Goal: Check status: Check status

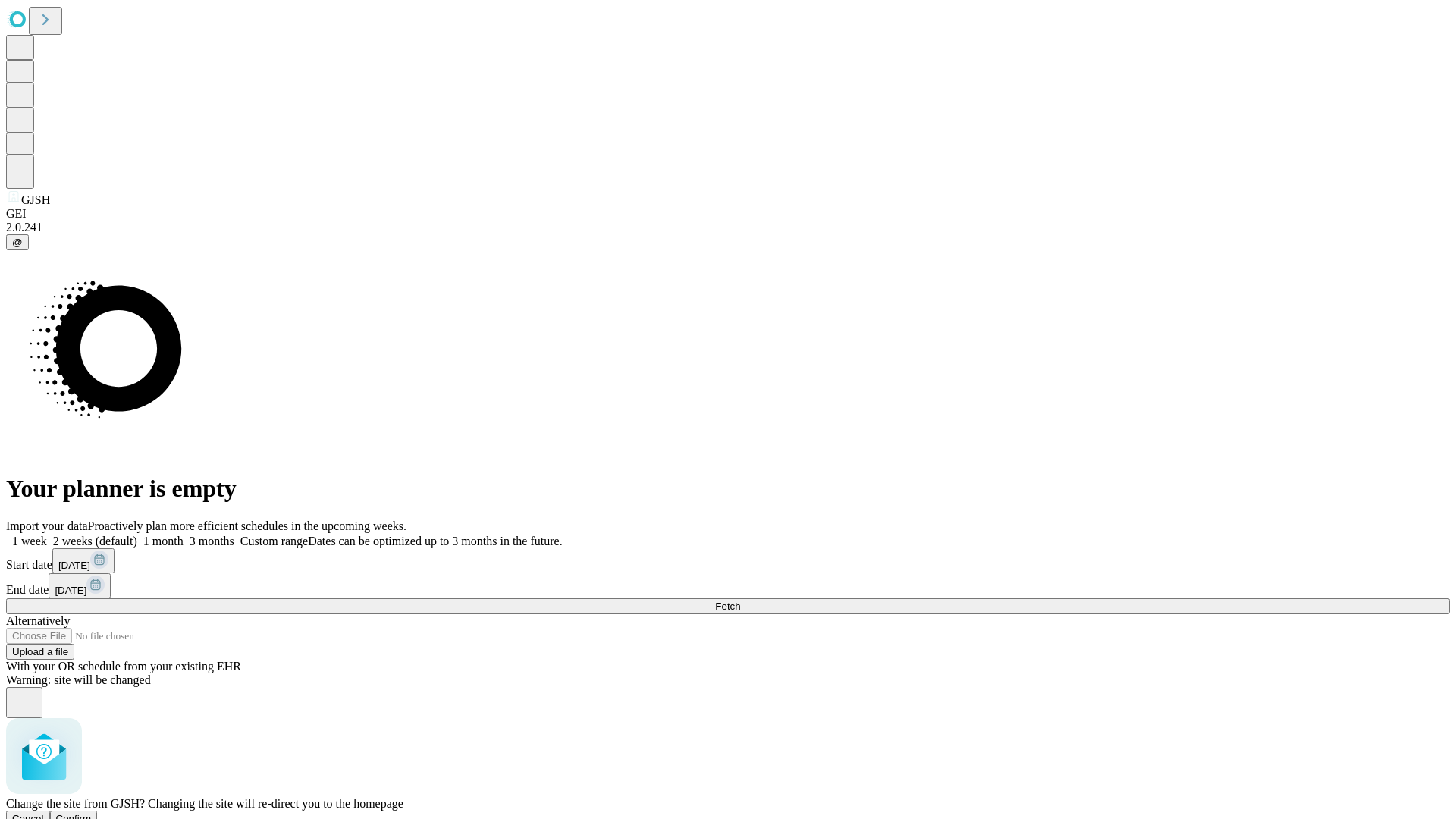
click at [92, 813] on span "Confirm" at bounding box center [74, 818] width 36 height 12
click at [47, 535] on label "1 week" at bounding box center [26, 541] width 41 height 13
click at [740, 601] on span "Fetch" at bounding box center [727, 606] width 25 height 12
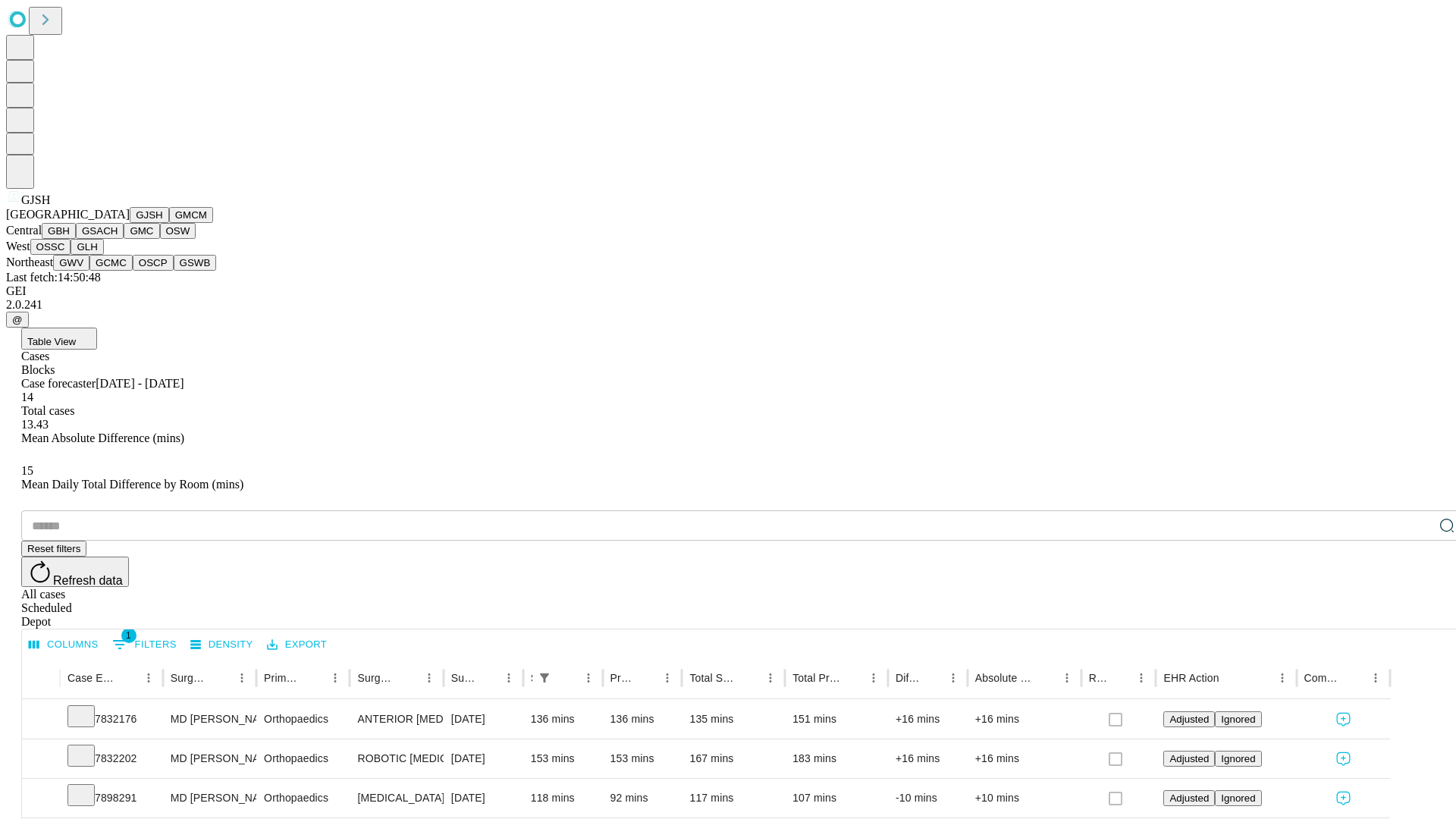
click at [169, 223] on button "GMCM" at bounding box center [191, 214] width 44 height 16
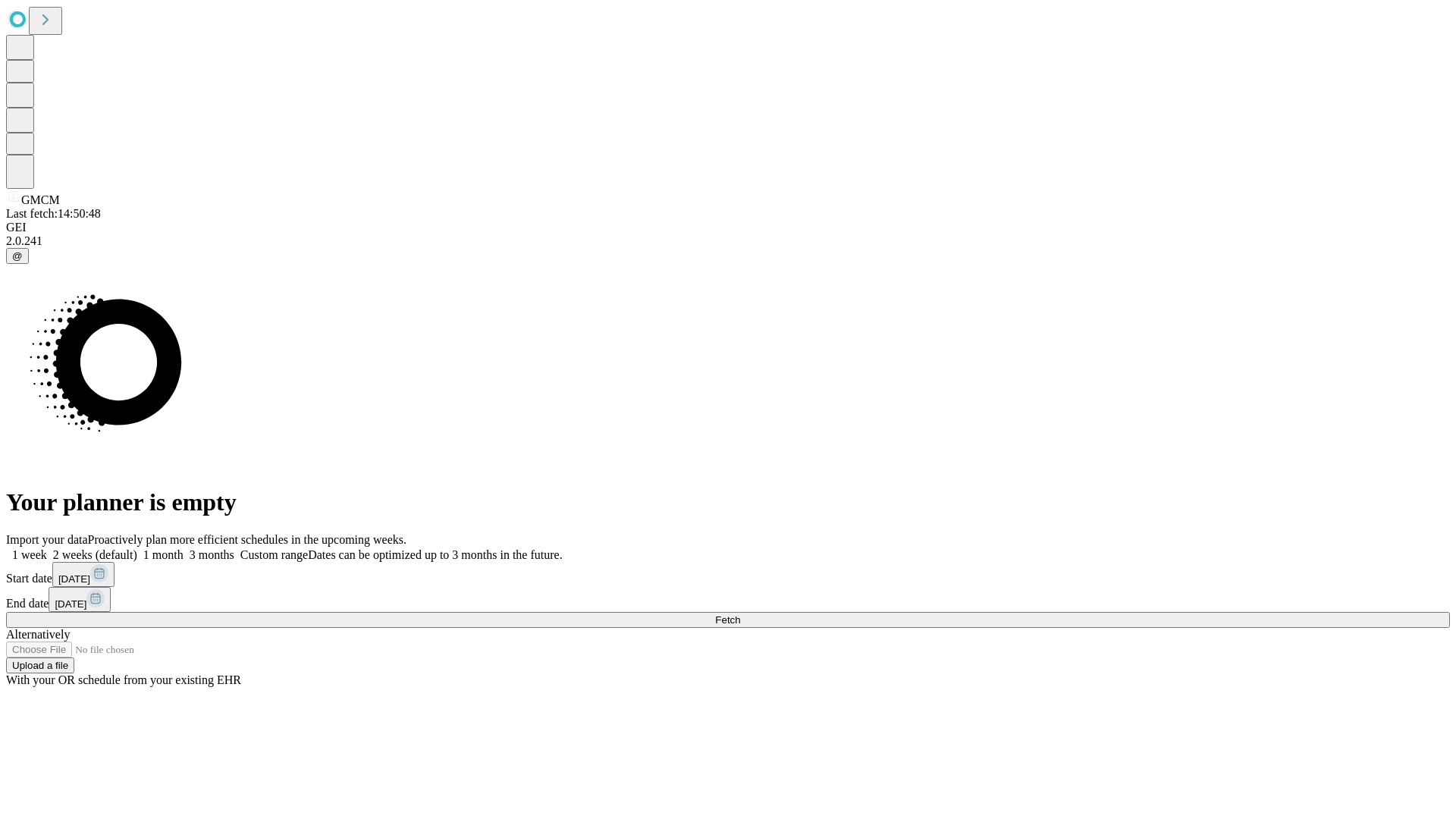
click at [47, 549] on label "1 week" at bounding box center [26, 555] width 41 height 13
click at [740, 615] on span "Fetch" at bounding box center [727, 620] width 25 height 12
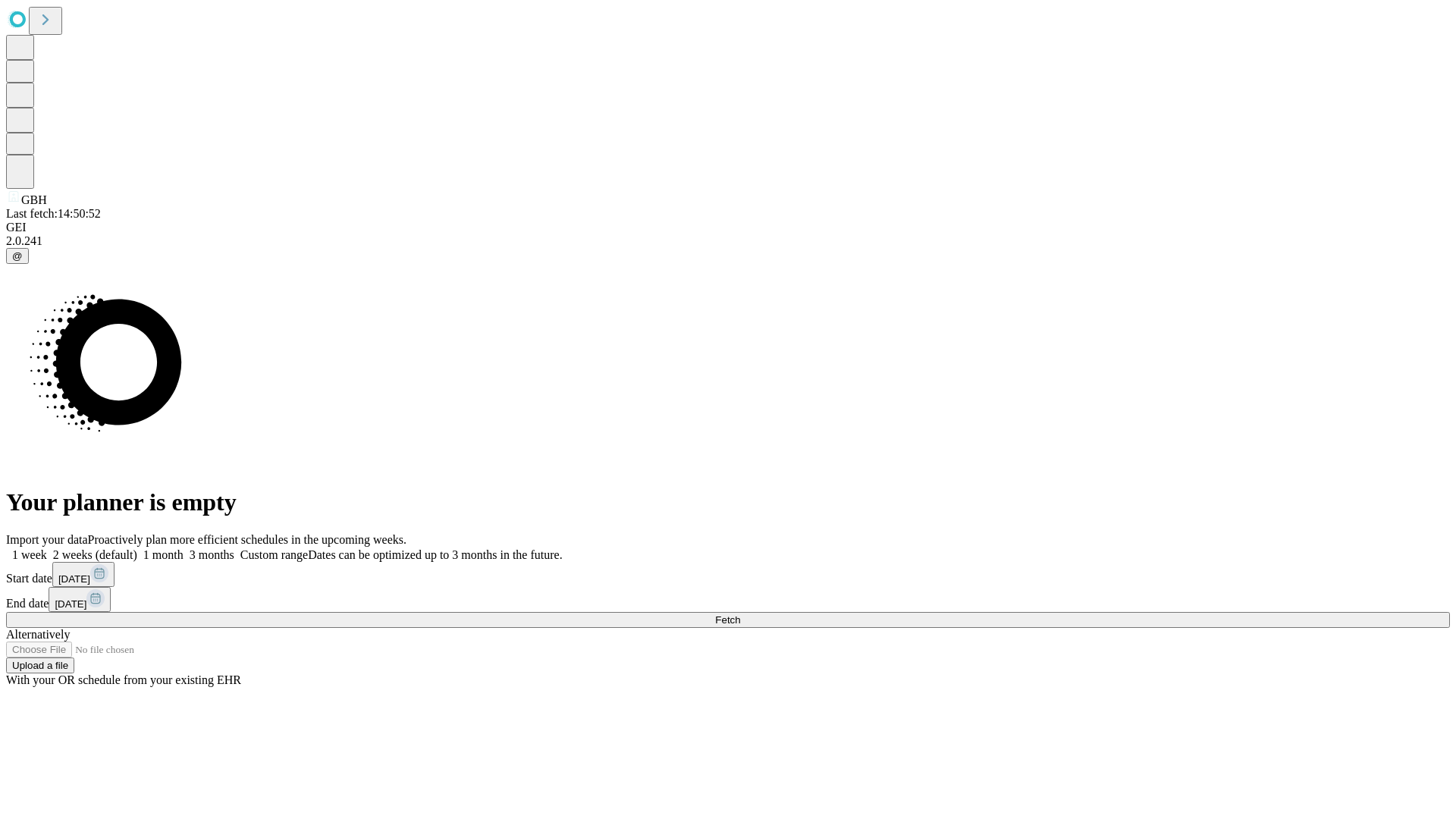
click at [47, 549] on label "1 week" at bounding box center [26, 555] width 41 height 13
click at [740, 615] on span "Fetch" at bounding box center [727, 620] width 25 height 12
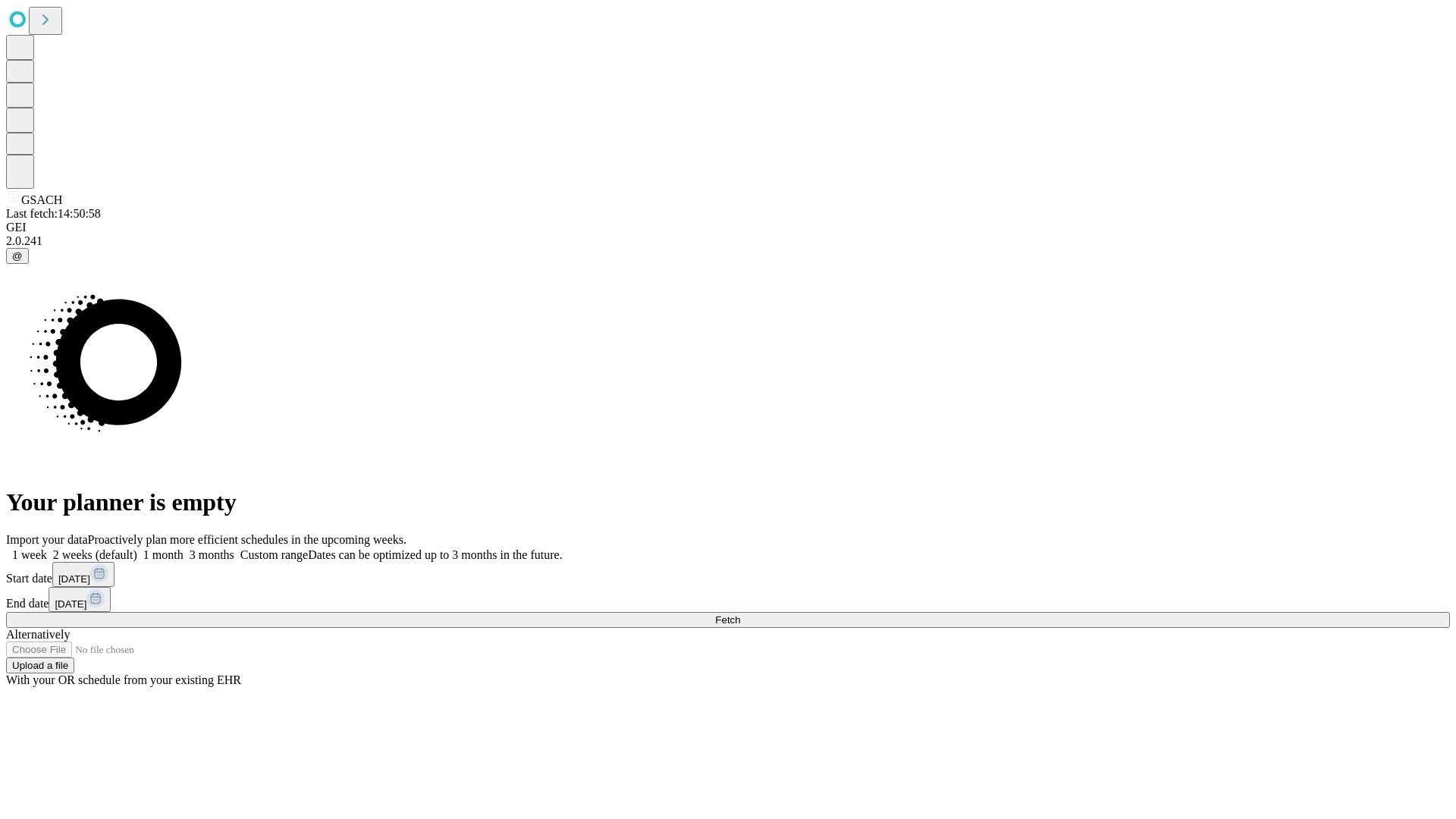
click at [47, 549] on label "1 week" at bounding box center [26, 555] width 41 height 13
click at [740, 615] on span "Fetch" at bounding box center [727, 620] width 25 height 12
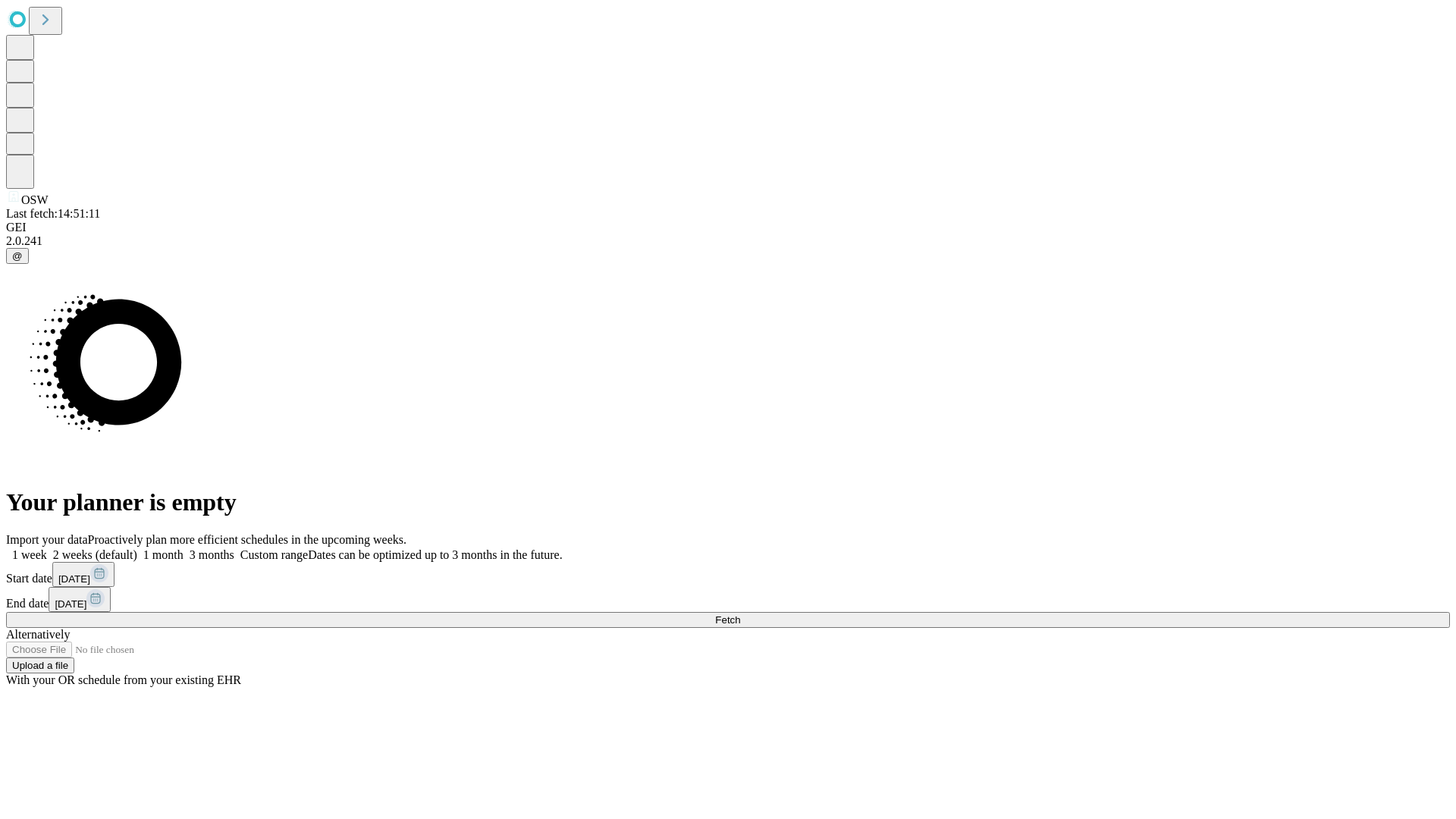
click at [47, 549] on label "1 week" at bounding box center [26, 555] width 41 height 13
click at [740, 615] on span "Fetch" at bounding box center [727, 620] width 25 height 12
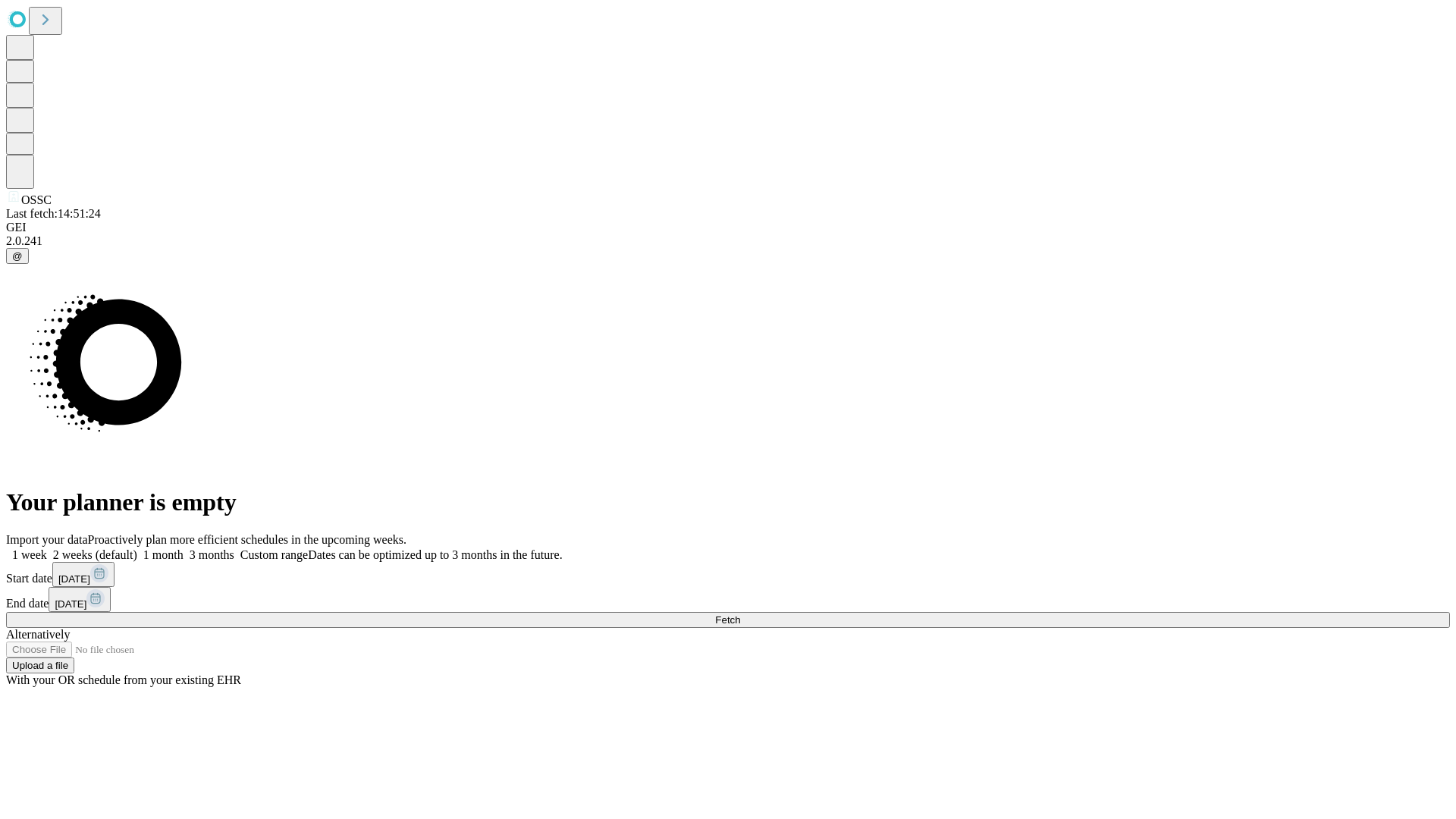
click at [47, 549] on label "1 week" at bounding box center [26, 555] width 41 height 13
click at [740, 615] on span "Fetch" at bounding box center [727, 620] width 25 height 12
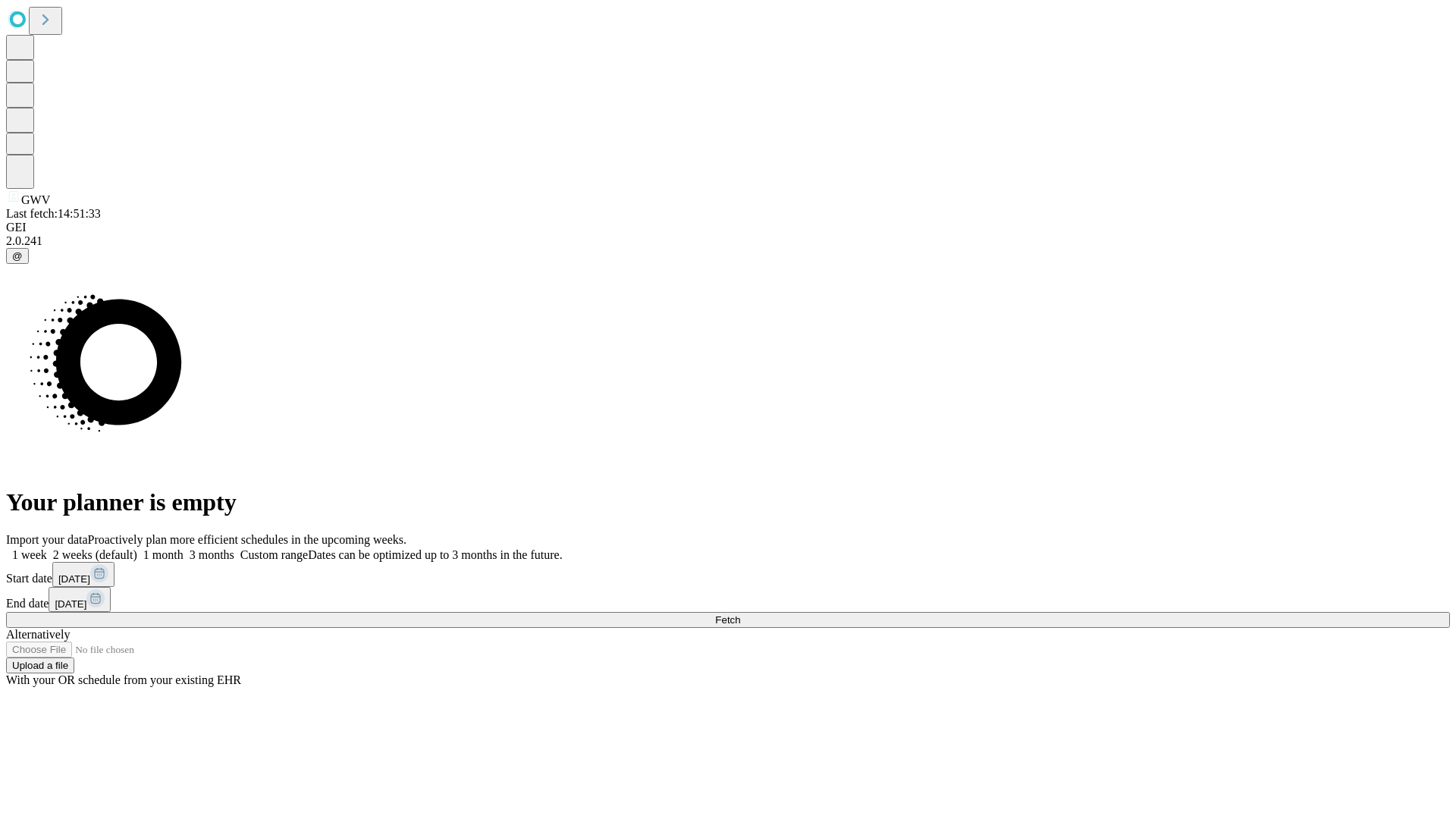
click at [740, 615] on span "Fetch" at bounding box center [727, 620] width 25 height 12
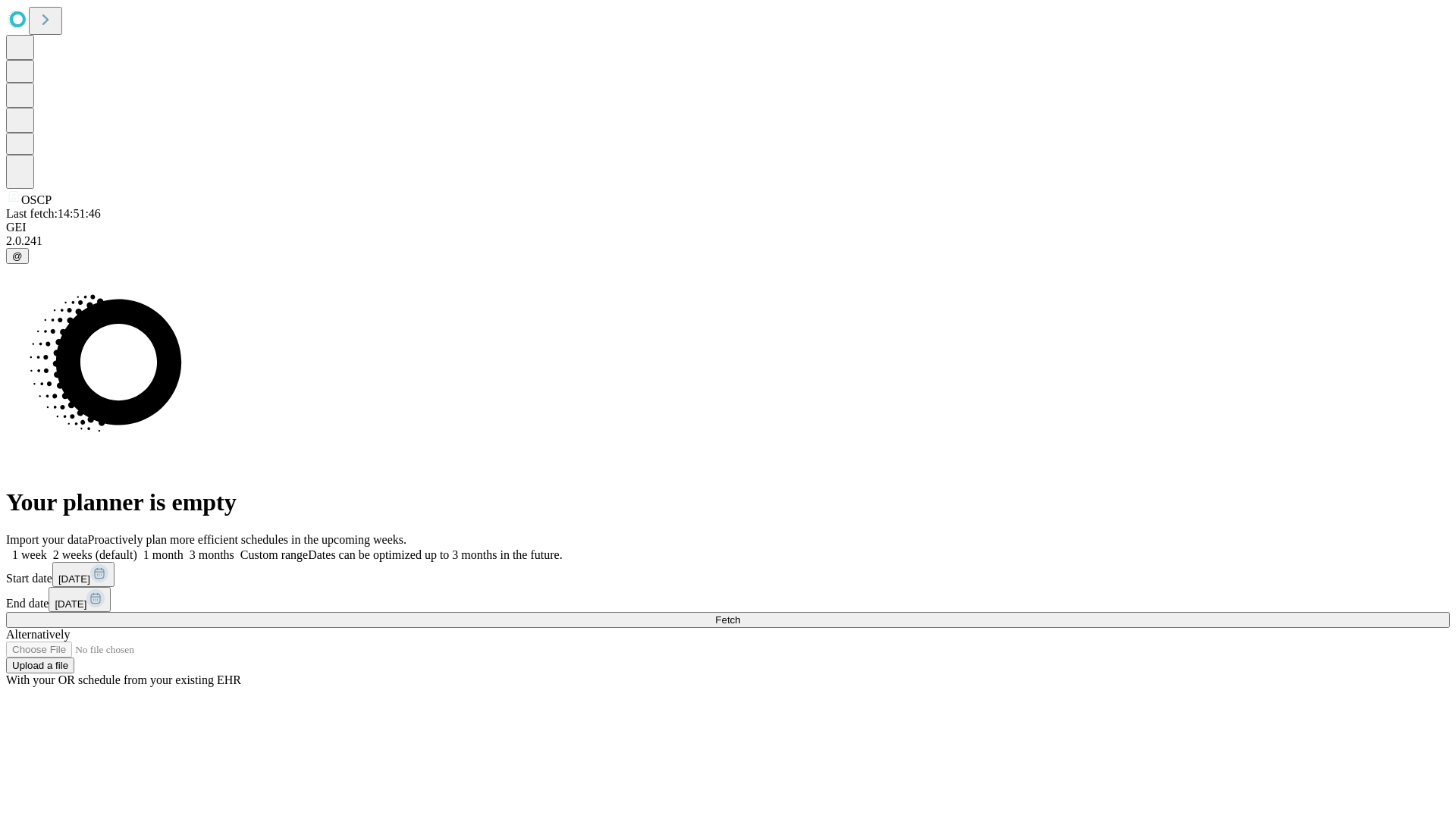
click at [740, 615] on span "Fetch" at bounding box center [727, 620] width 25 height 12
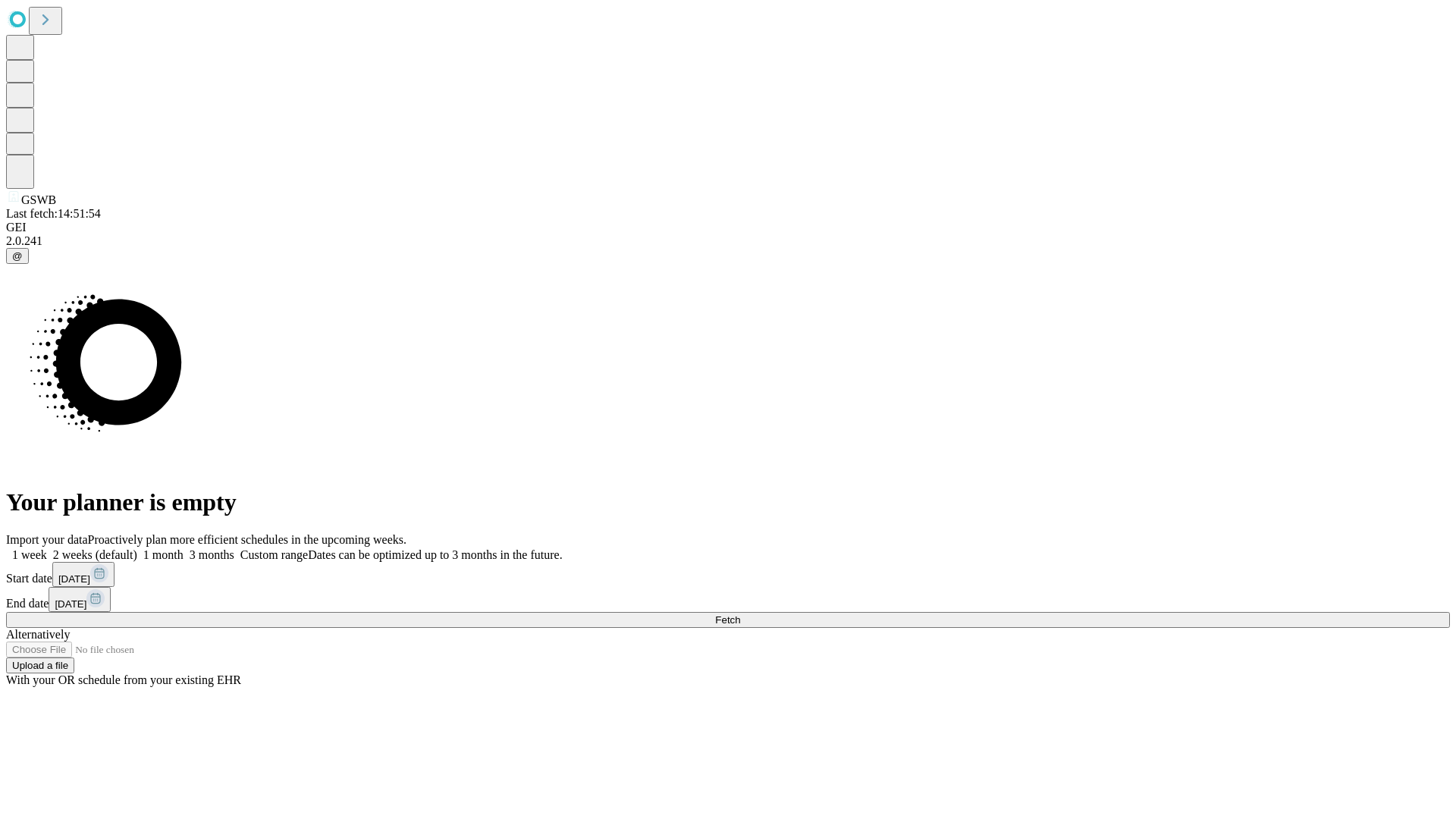
click at [47, 549] on label "1 week" at bounding box center [26, 555] width 41 height 13
click at [740, 615] on span "Fetch" at bounding box center [727, 620] width 25 height 12
